Goal: Browse casually

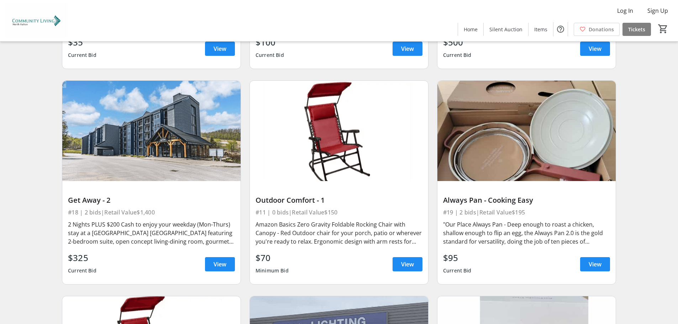
scroll to position [1316, 0]
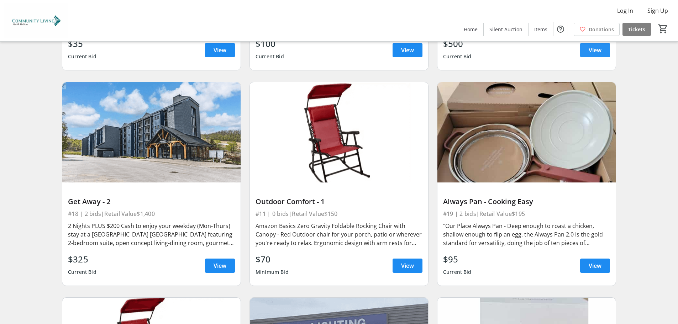
click at [594, 54] on span "View" at bounding box center [594, 50] width 13 height 9
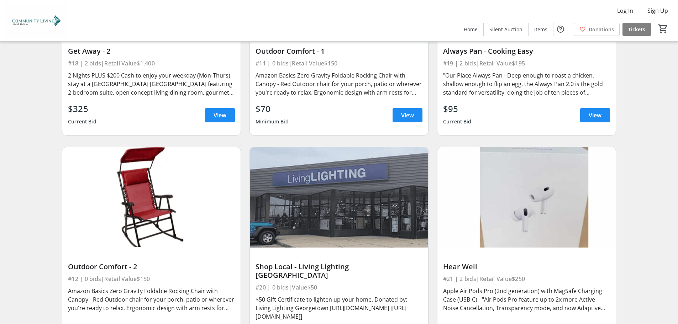
scroll to position [1494, 0]
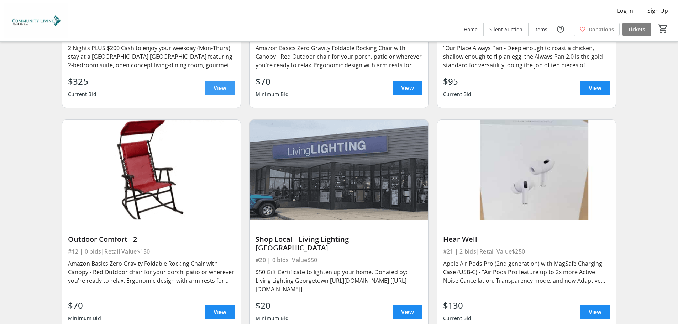
click at [213, 92] on span "View" at bounding box center [219, 88] width 13 height 9
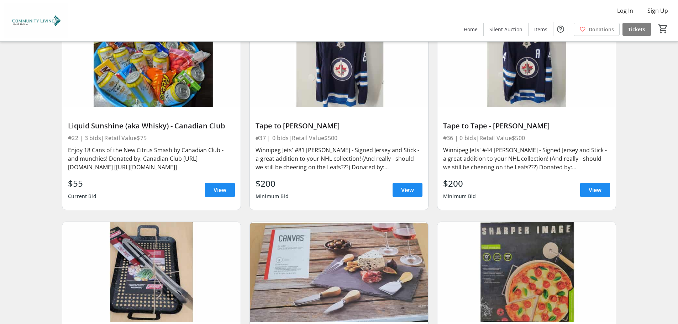
scroll to position [1849, 0]
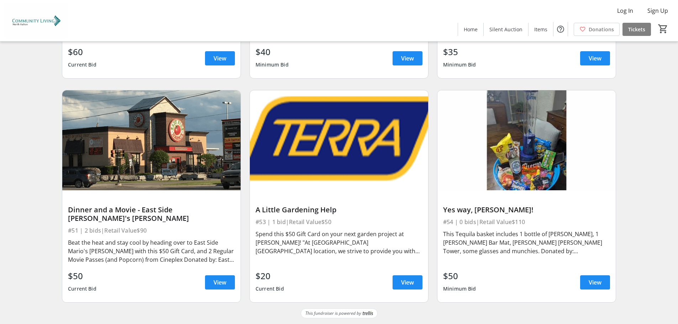
scroll to position [3770, 0]
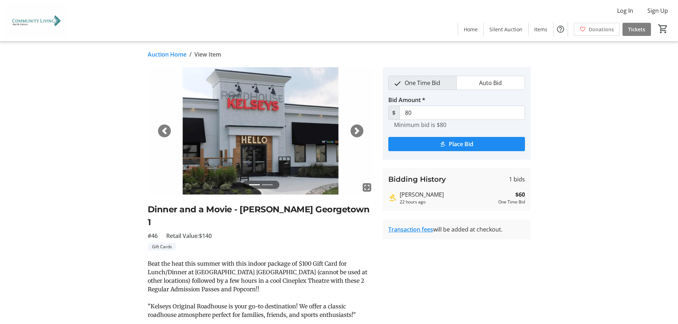
scroll to position [3770, 0]
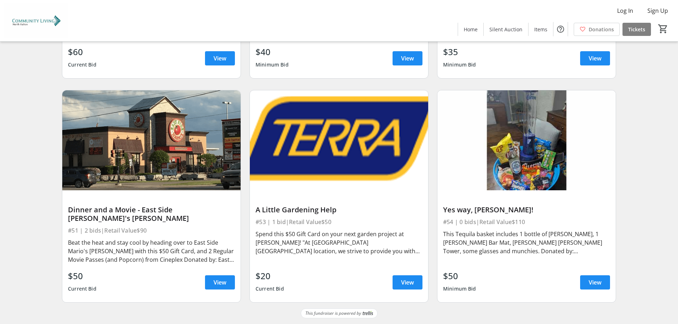
click at [408, 278] on span "View" at bounding box center [407, 282] width 13 height 9
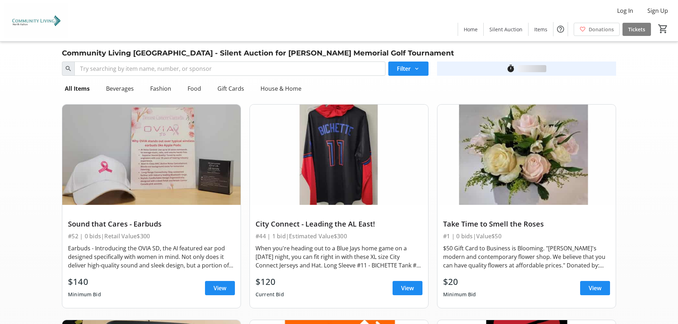
scroll to position [4266, 0]
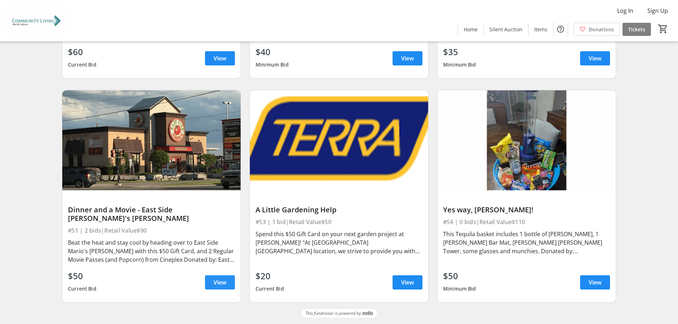
click at [224, 274] on span at bounding box center [220, 282] width 30 height 17
